Goal: Find specific page/section: Find specific page/section

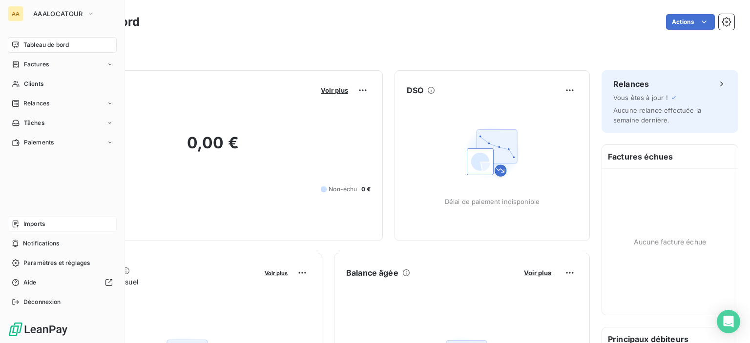
click at [18, 228] on div "Imports" at bounding box center [62, 224] width 109 height 16
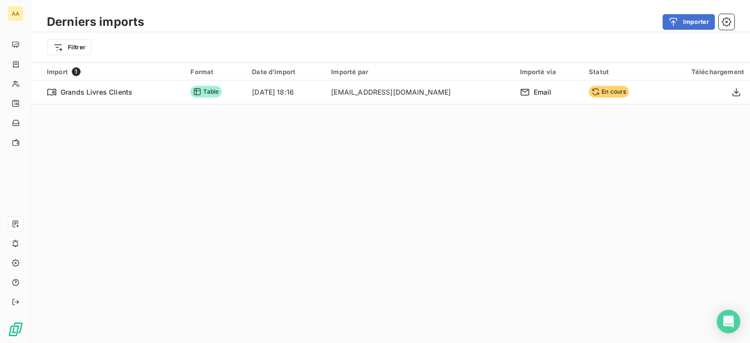
click at [423, 149] on div "Derniers imports Importer Filtrer Import 1 Format Date d’import Importé par Imp…" at bounding box center [390, 171] width 719 height 343
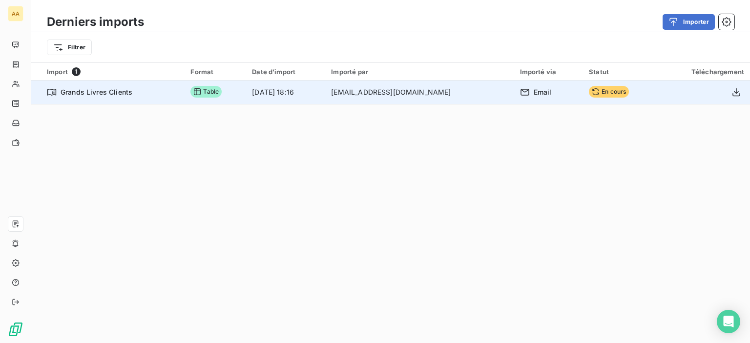
drag, startPoint x: 672, startPoint y: 91, endPoint x: 658, endPoint y: 91, distance: 14.2
click at [663, 91] on div at bounding box center [703, 92] width 81 height 16
